Goal: Task Accomplishment & Management: Complete application form

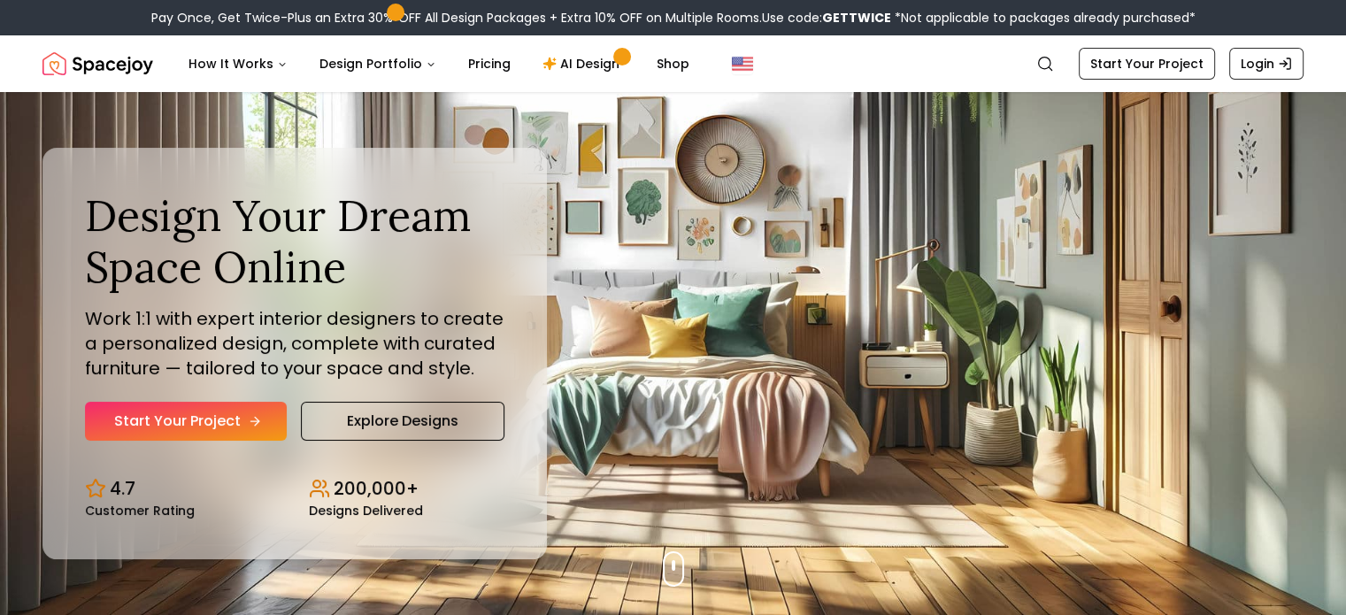
click at [204, 417] on link "Start Your Project" at bounding box center [186, 421] width 202 height 39
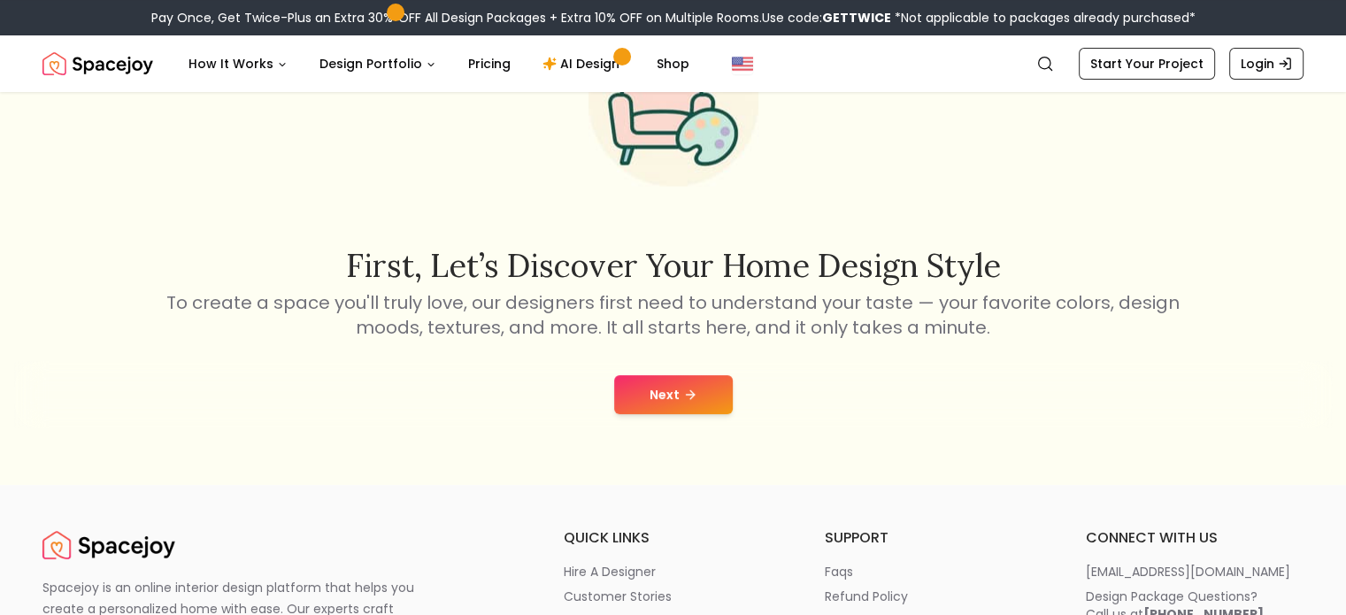
scroll to position [177, 0]
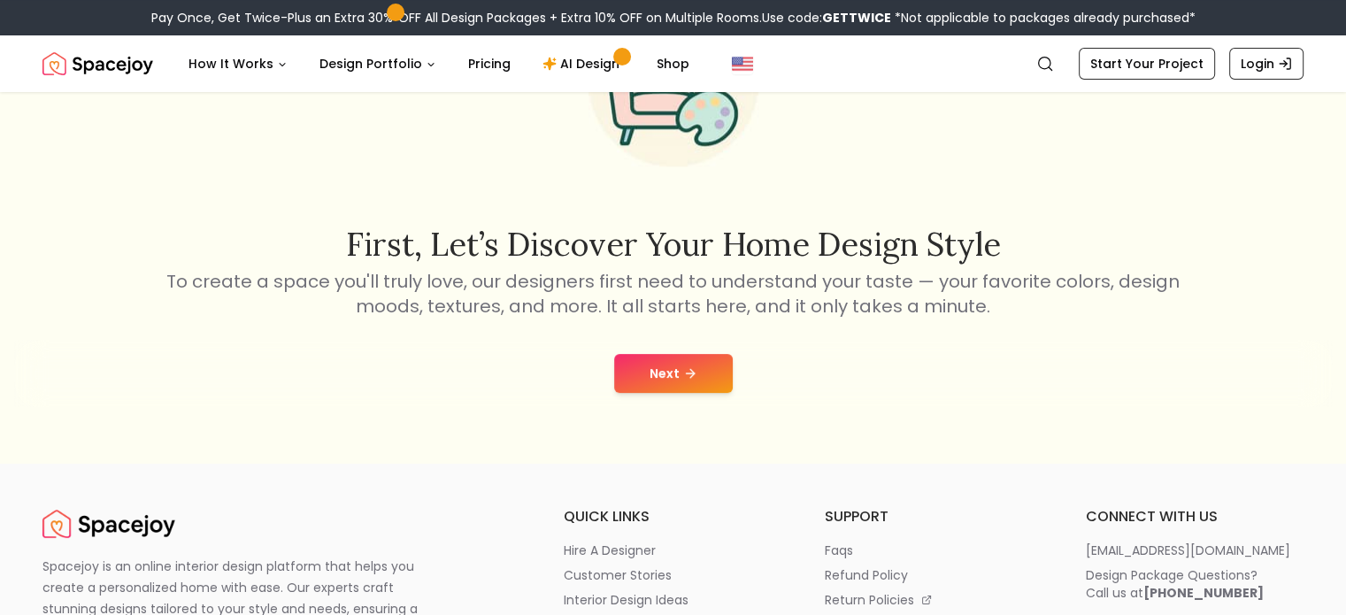
click at [686, 378] on icon at bounding box center [690, 373] width 14 height 14
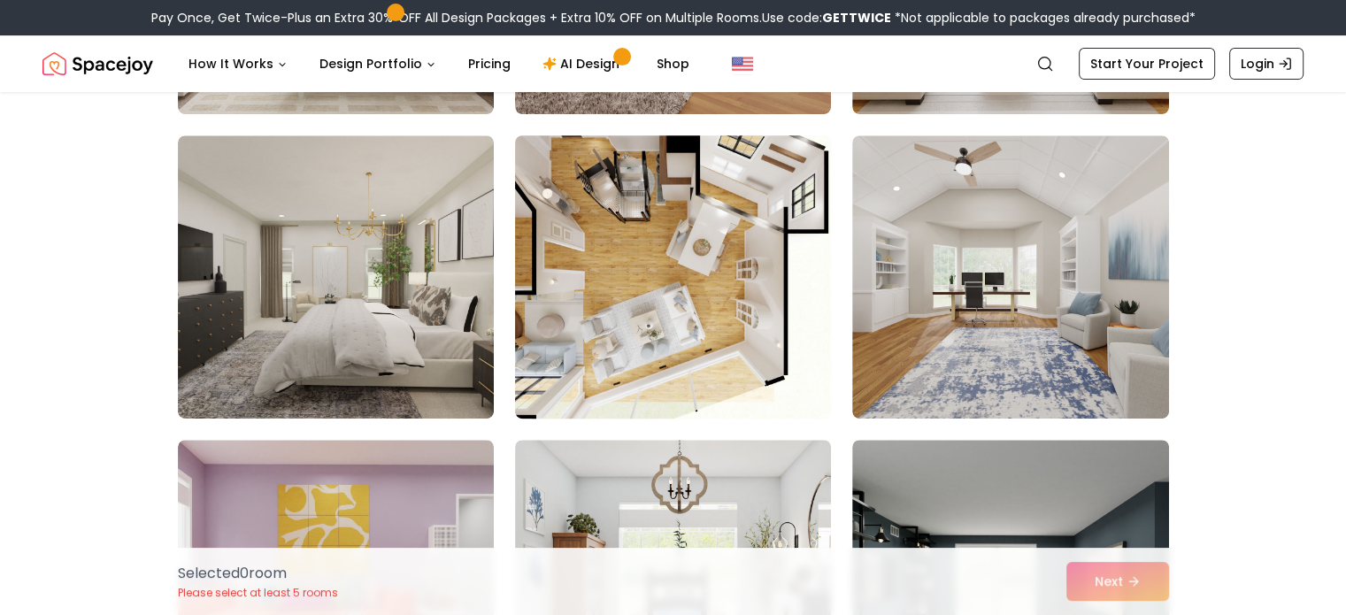
scroll to position [708, 0]
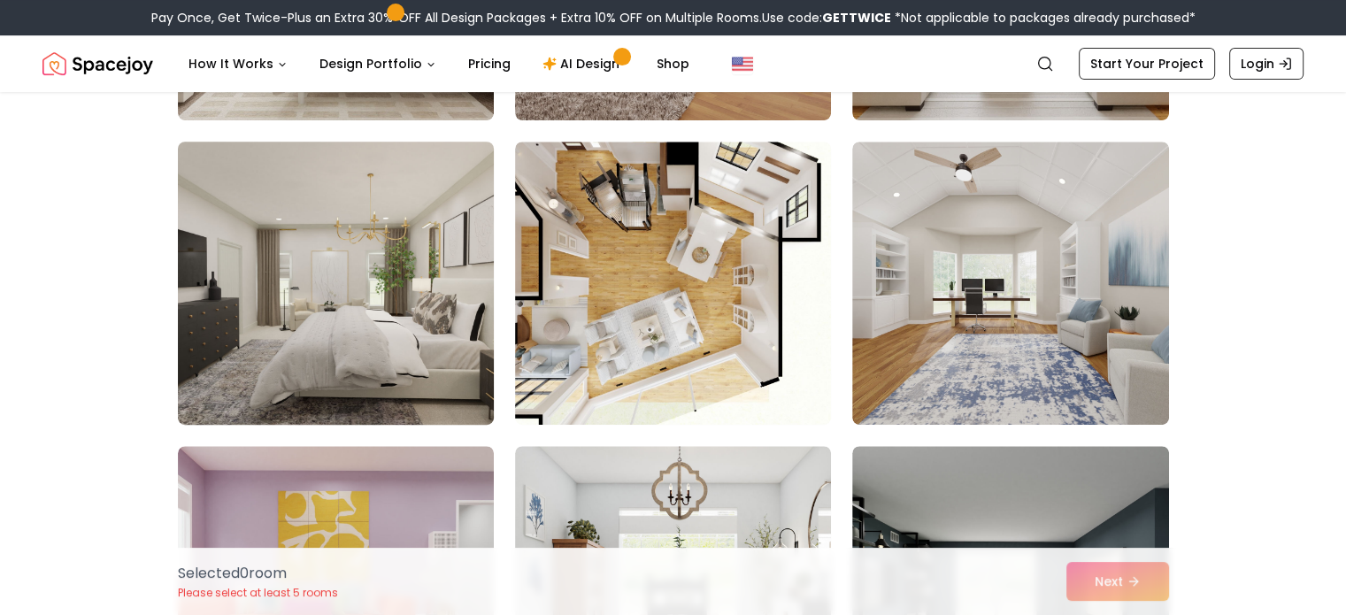
click at [290, 289] on img at bounding box center [336, 283] width 332 height 297
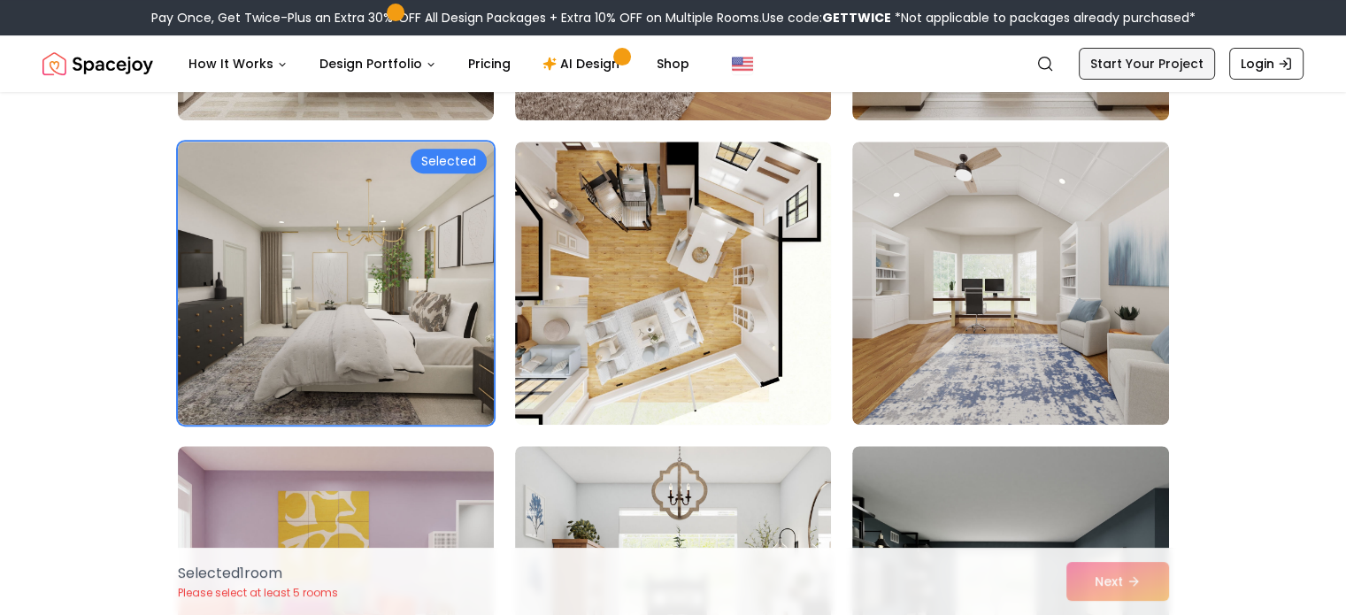
click at [1183, 64] on link "Start Your Project" at bounding box center [1147, 64] width 136 height 32
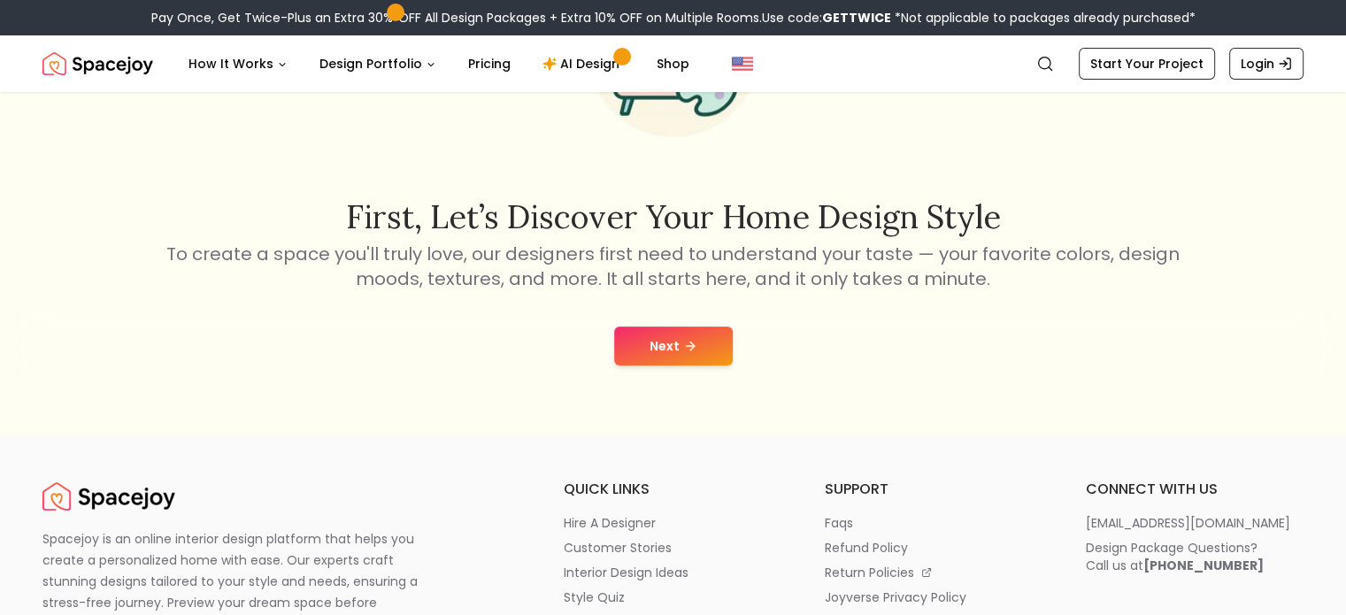
scroll to position [265, 0]
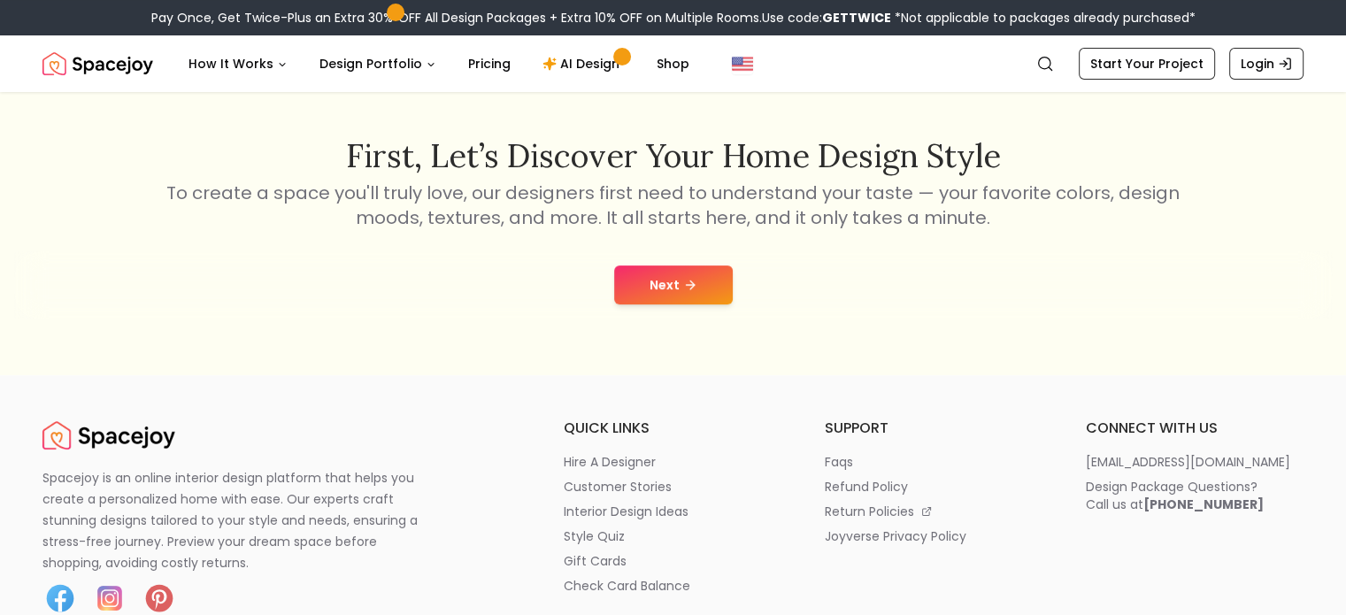
click at [663, 290] on button "Next" at bounding box center [673, 284] width 119 height 39
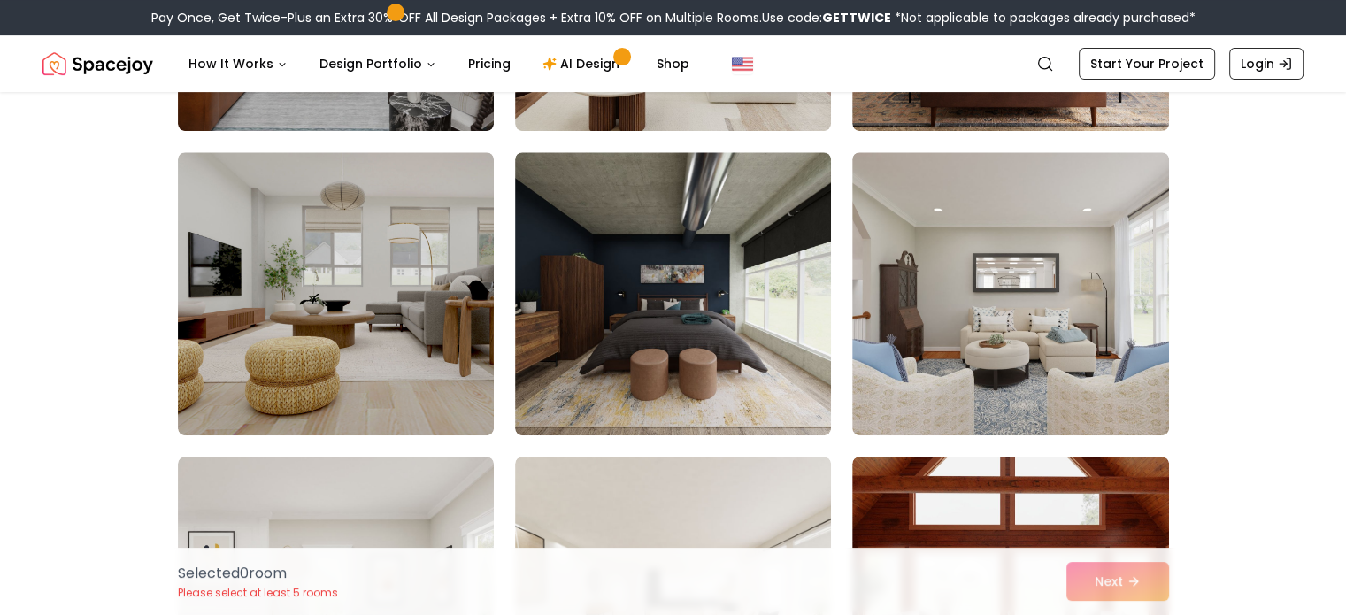
scroll to position [708, 0]
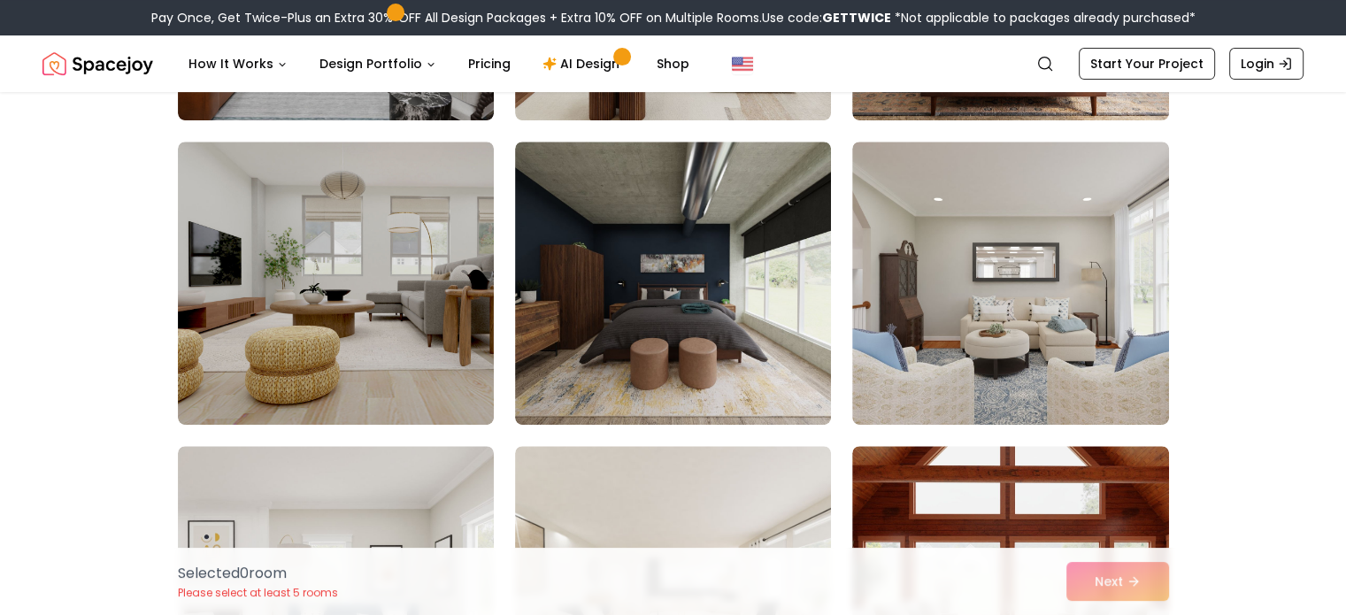
click at [663, 290] on img at bounding box center [673, 283] width 316 height 283
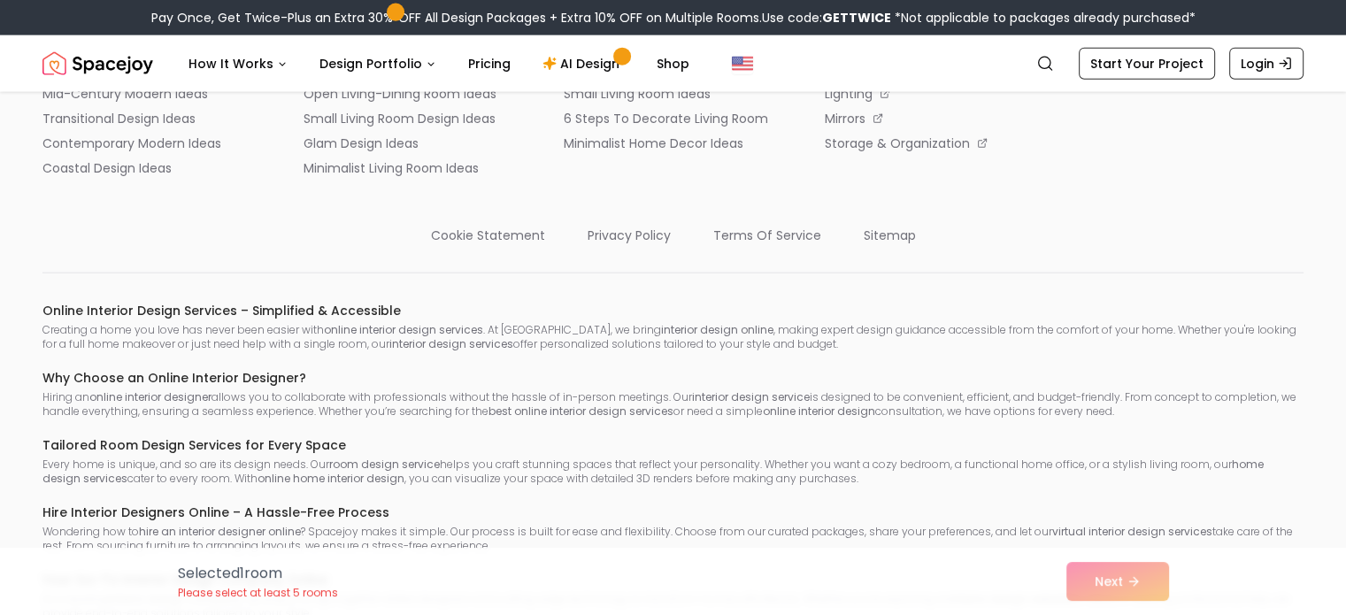
scroll to position [11062, 0]
